Goal: Task Accomplishment & Management: Use online tool/utility

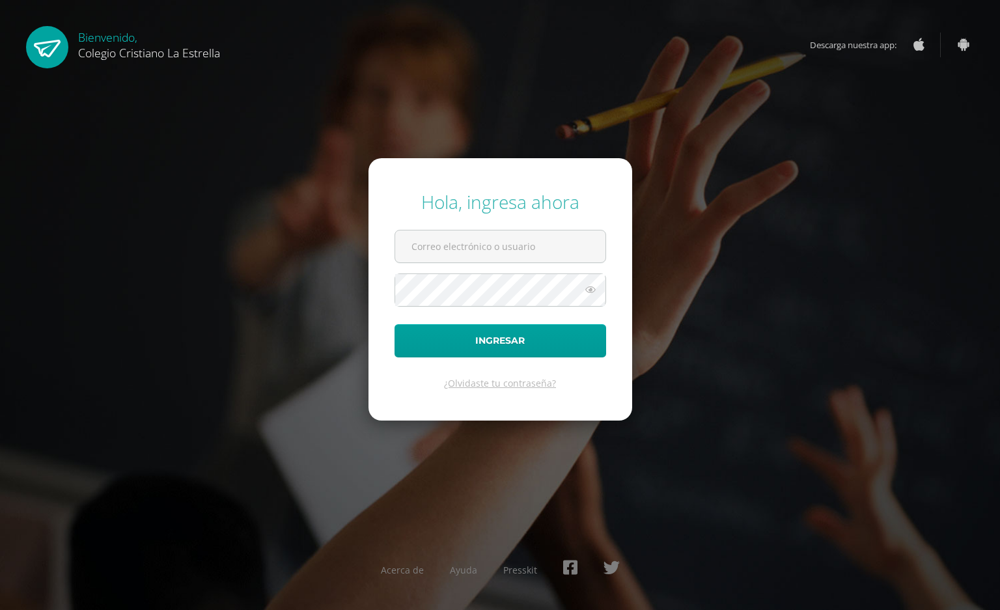
click at [362, 477] on div "Hola, ingresa ahora Ingresar ¿Olvidaste tu contraseña? Acerca de Ayuda Presskit" at bounding box center [500, 305] width 1010 height 610
click at [350, 471] on div "Hola, ingresa ahora Ingresar ¿Olvidaste tu contraseña? Acerca de Ayuda Presskit" at bounding box center [500, 305] width 1010 height 610
drag, startPoint x: 347, startPoint y: 463, endPoint x: 329, endPoint y: 484, distance: 27.7
drag, startPoint x: 329, startPoint y: 484, endPoint x: 487, endPoint y: 547, distance: 169.7
type input "2021066@laestrella.edu.gt"
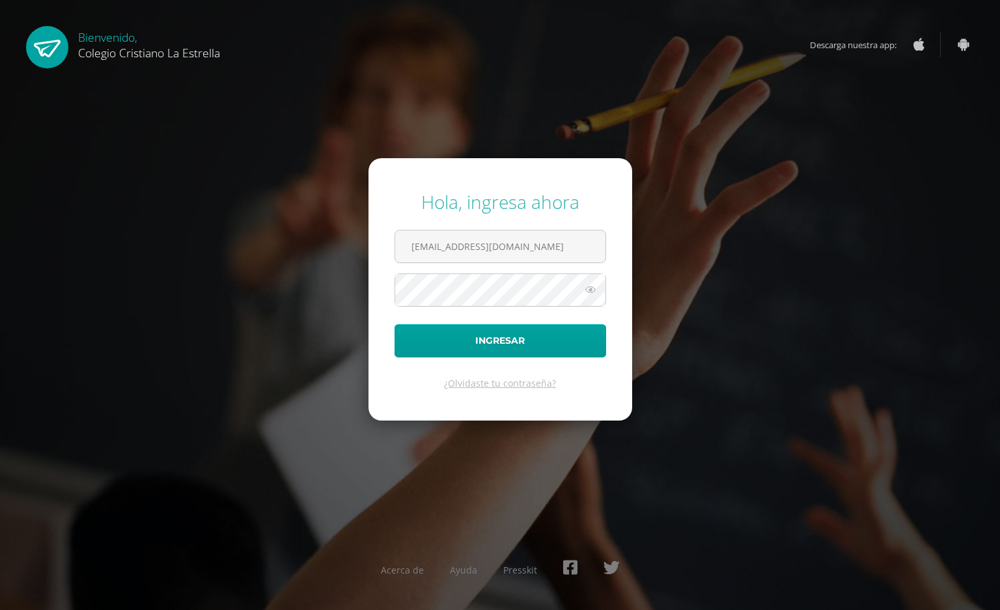
drag, startPoint x: 467, startPoint y: 516, endPoint x: 273, endPoint y: 469, distance: 199.7
click at [293, 478] on div "Hola, ingresa ahora 2021066@laestrella.edu.gt Ingresar ¿Olvidaste tu contraseña…" at bounding box center [500, 305] width 1010 height 610
click at [437, 331] on button "Ingresar" at bounding box center [499, 340] width 211 height 33
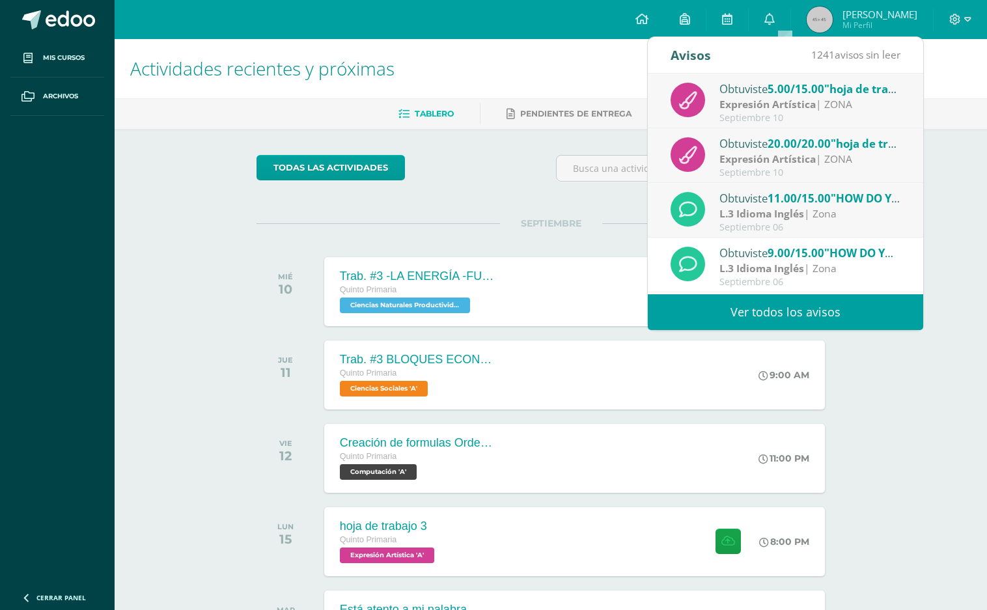
click at [857, 83] on span ""hoja de trabajo 2"" at bounding box center [875, 88] width 102 height 15
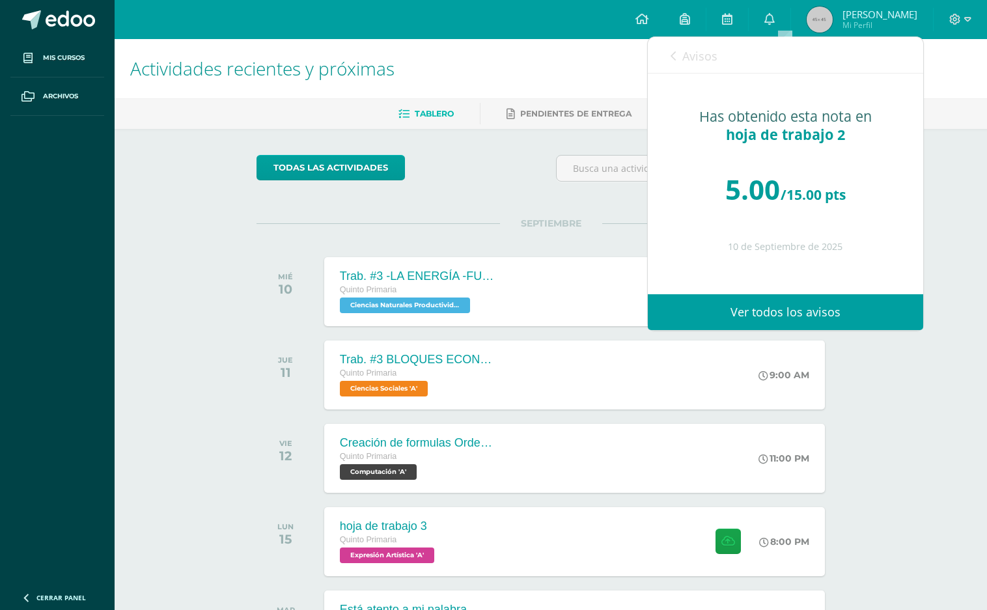
click at [886, 351] on div "Actividades recientes y próximas Tablero Pendientes de entrega Entregadas todas…" at bounding box center [551, 431] width 872 height 785
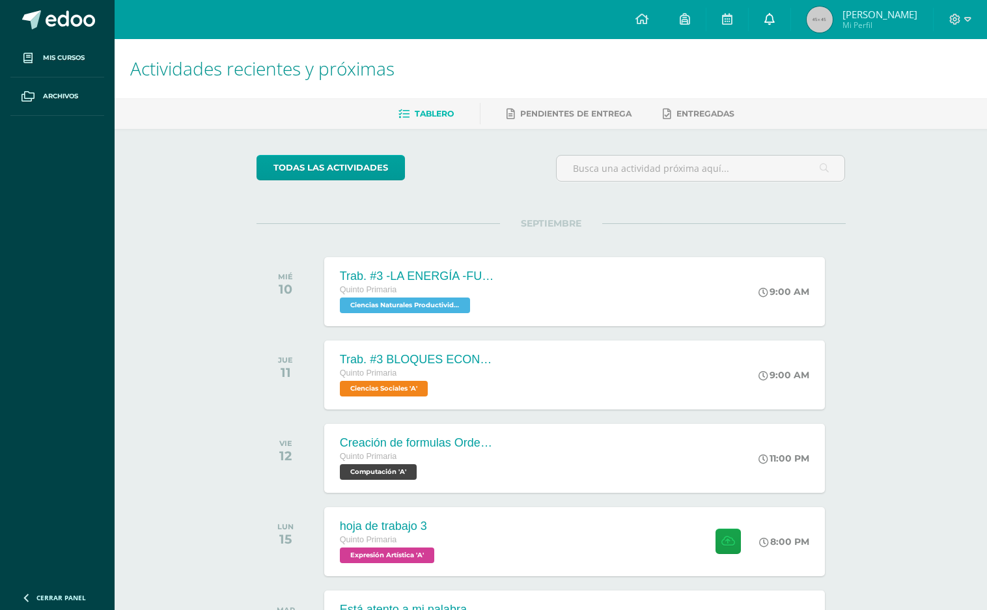
click at [769, 27] on link "0" at bounding box center [769, 19] width 42 height 39
click at [897, 361] on div "Actividades recientes y próximas Tablero Pendientes de entrega Entregadas todas…" at bounding box center [551, 431] width 872 height 785
click at [714, 22] on link at bounding box center [727, 19] width 42 height 39
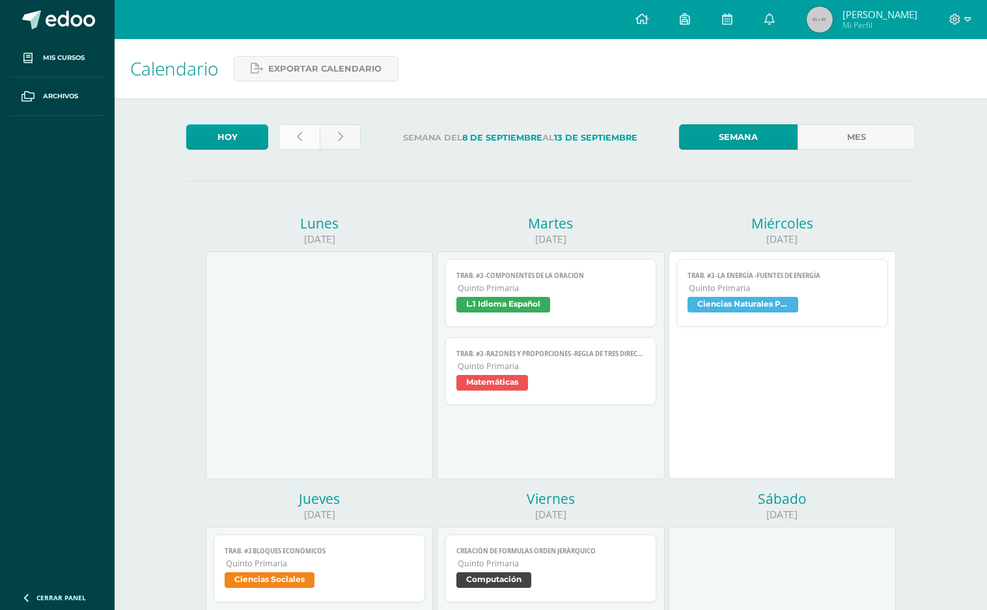
click at [315, 139] on link at bounding box center [299, 136] width 41 height 25
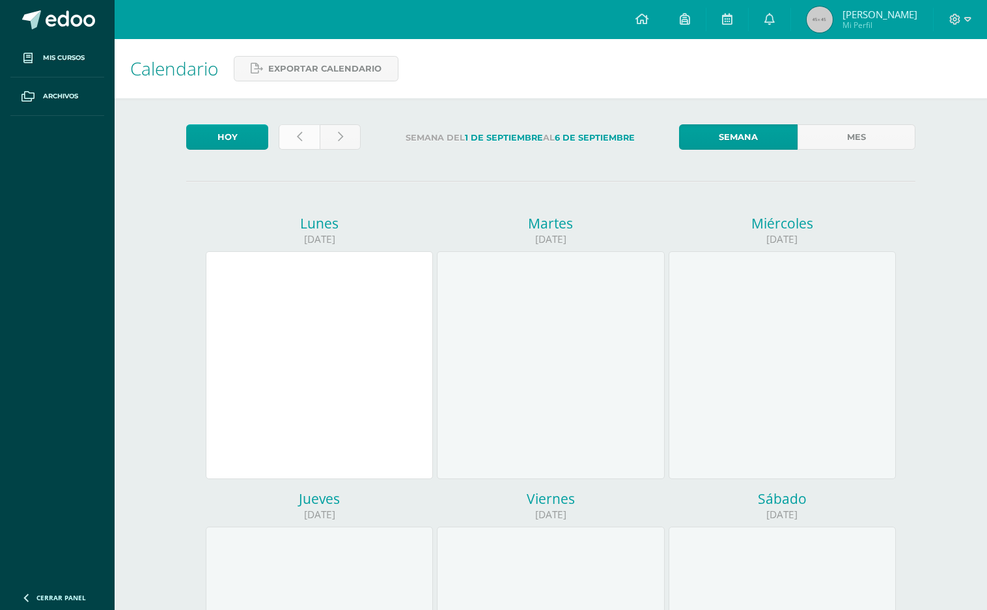
click at [308, 143] on link at bounding box center [299, 136] width 41 height 25
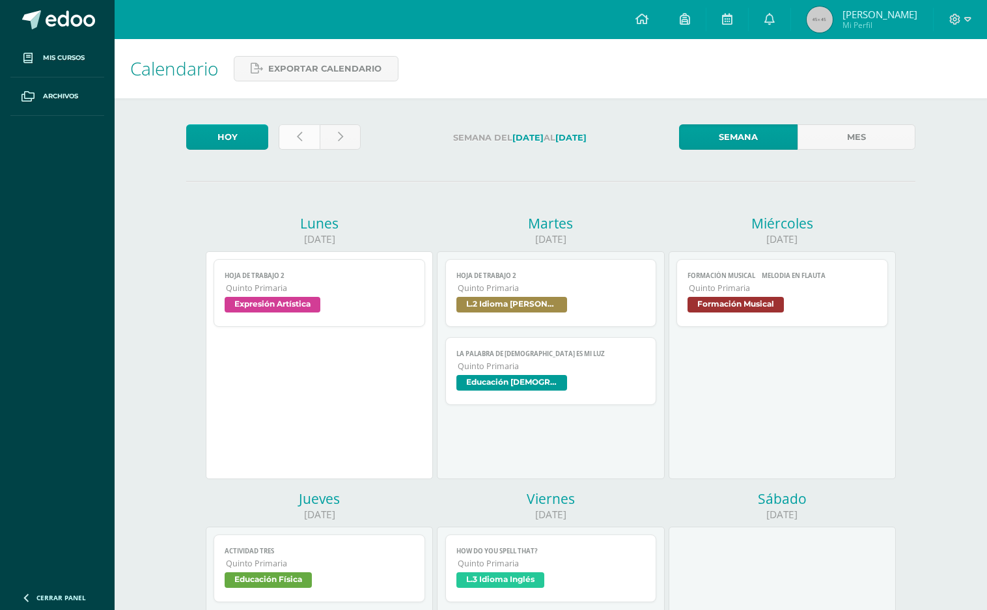
click at [305, 141] on link at bounding box center [299, 136] width 41 height 25
drag, startPoint x: 303, startPoint y: 142, endPoint x: 315, endPoint y: 150, distance: 14.6
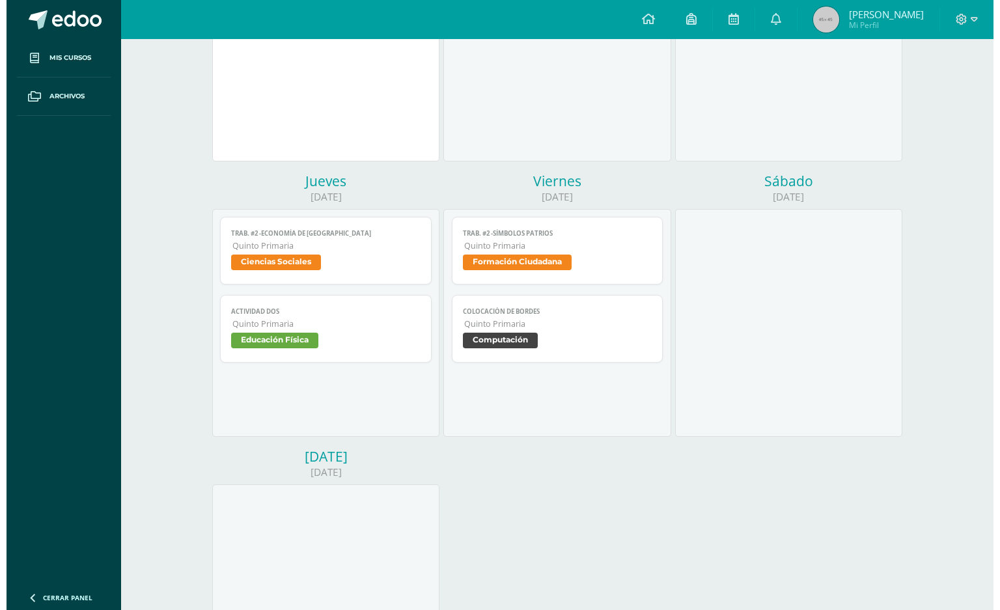
scroll to position [303, 0]
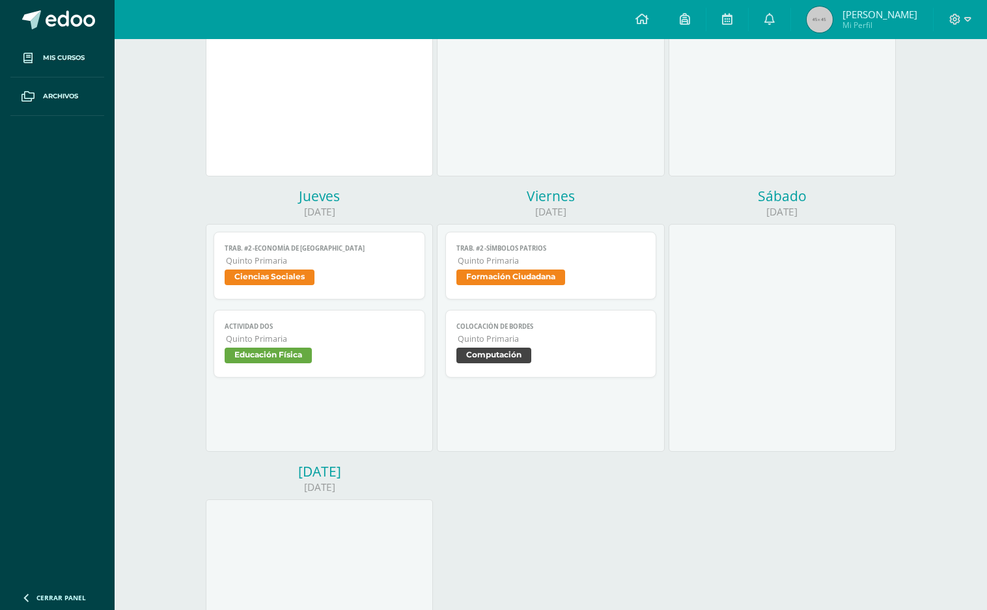
drag, startPoint x: 557, startPoint y: 364, endPoint x: 545, endPoint y: 362, distance: 11.9
click at [557, 362] on span "Computación" at bounding box center [550, 356] width 189 height 19
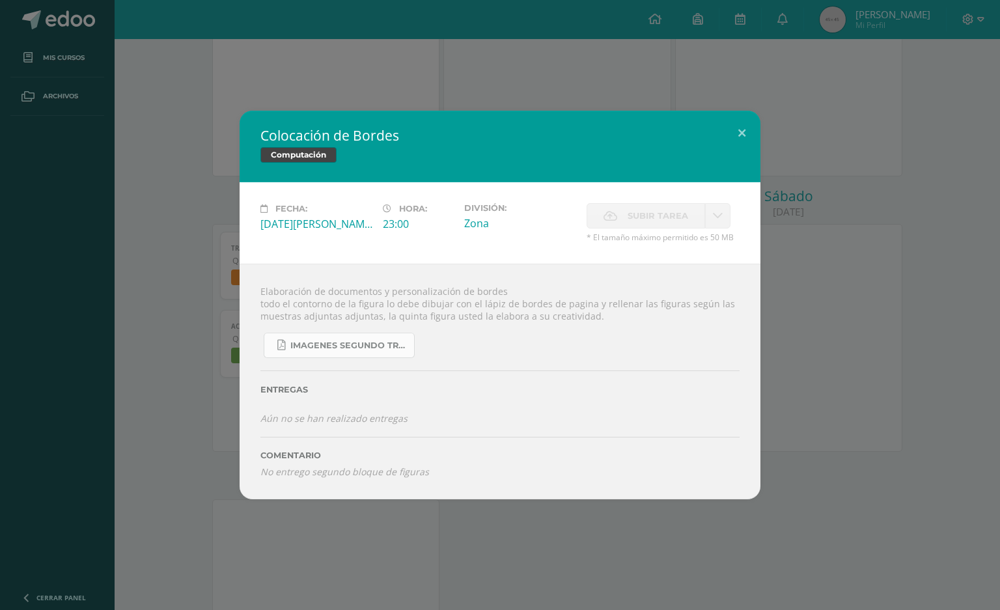
click at [368, 351] on link "Imagenes segundo trabajo.pdf" at bounding box center [339, 345] width 151 height 25
